Goal: Task Accomplishment & Management: Manage account settings

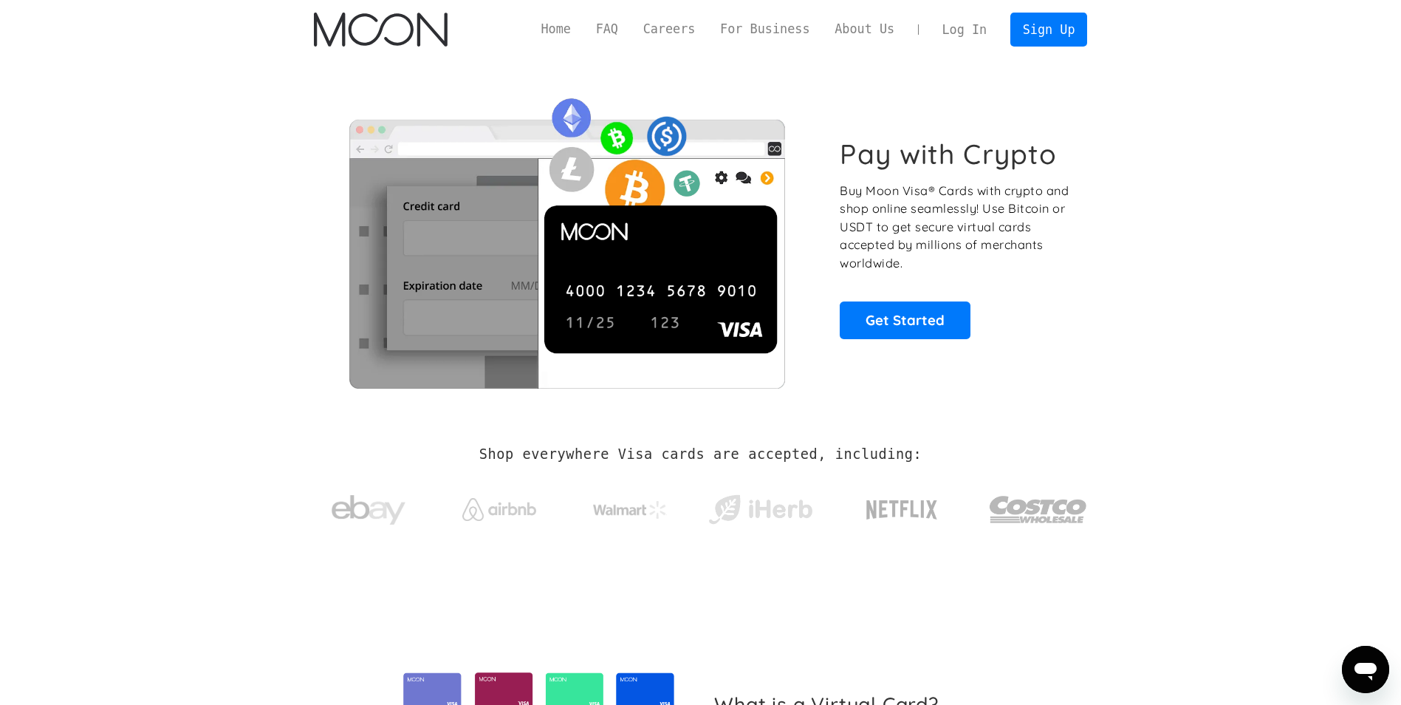
click at [967, 23] on link "Log In" at bounding box center [964, 29] width 69 height 33
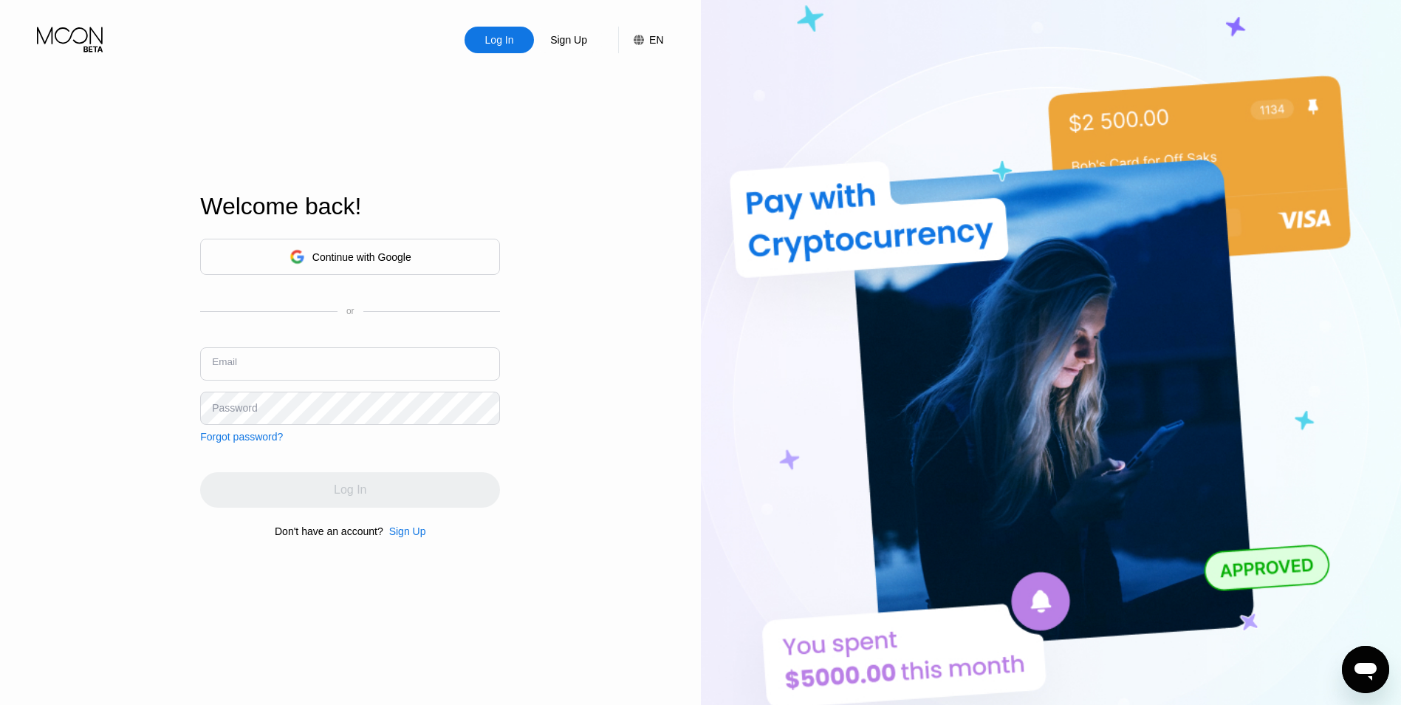
click at [287, 355] on input "text" at bounding box center [350, 363] width 300 height 33
type input "[EMAIL_ADDRESS][DOMAIN_NAME]"
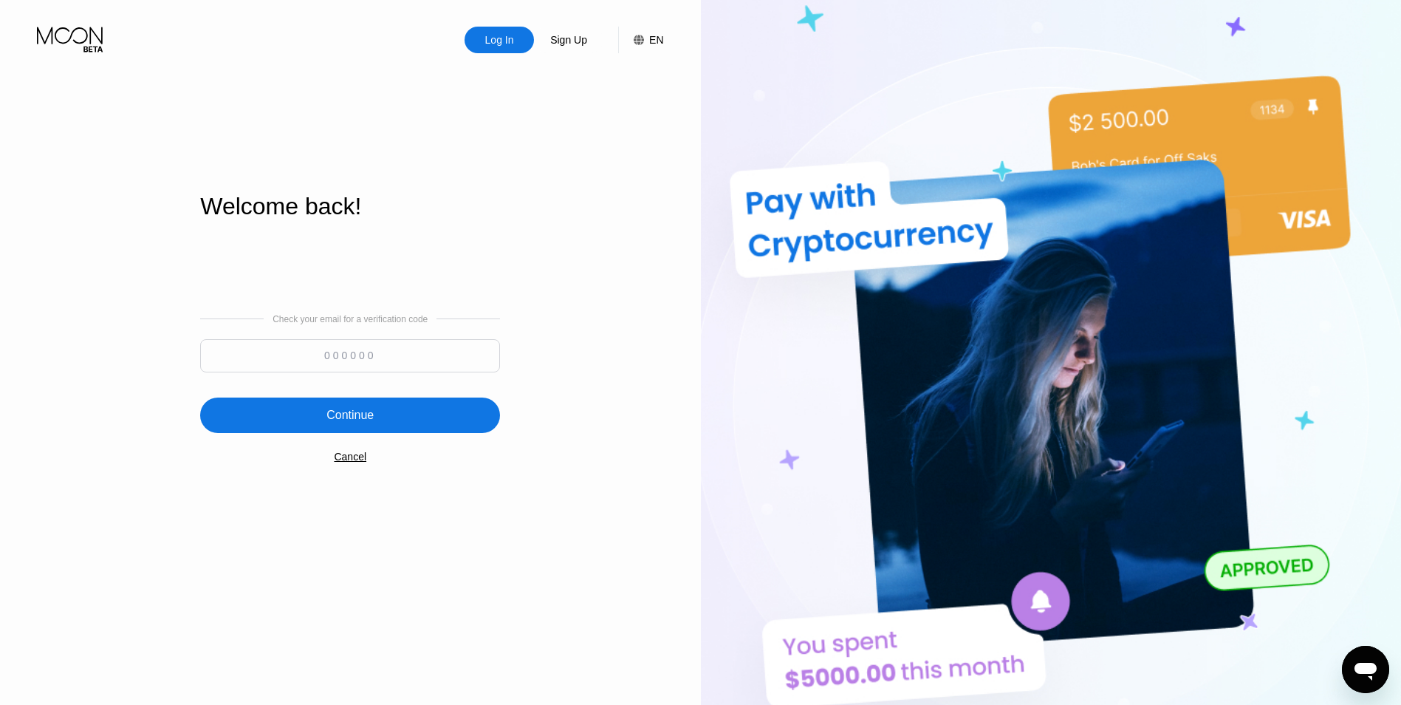
click at [344, 344] on input at bounding box center [350, 355] width 300 height 33
type input "754782"
click at [458, 415] on div "Continue" at bounding box center [350, 414] width 300 height 35
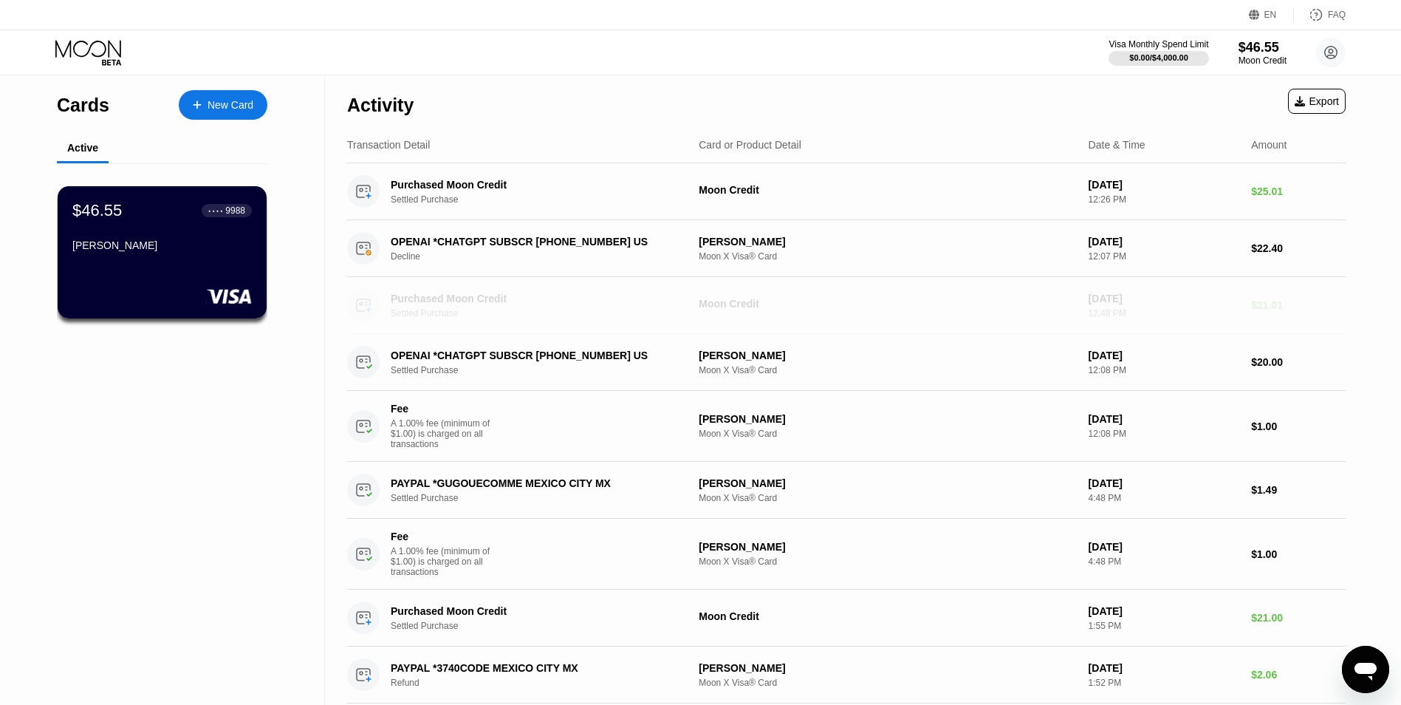
drag, startPoint x: 1317, startPoint y: 317, endPoint x: 1184, endPoint y: 315, distance: 133.0
click at [1184, 315] on div "Purchased Moon Credit Settled Purchase Moon Credit [DATE] 12:48 PM $21.01" at bounding box center [846, 305] width 999 height 57
click at [1248, 50] on div "$46.55" at bounding box center [1262, 47] width 49 height 16
